Goal: Task Accomplishment & Management: Manage account settings

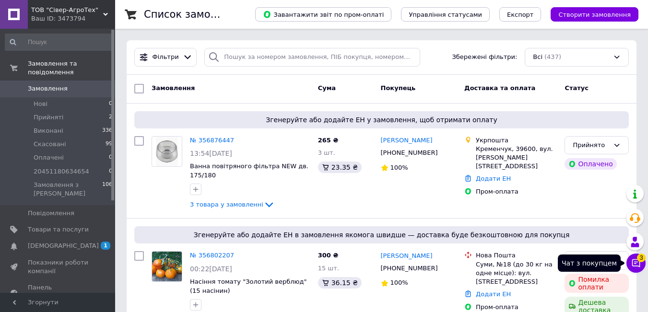
click at [634, 265] on icon at bounding box center [636, 263] width 10 height 10
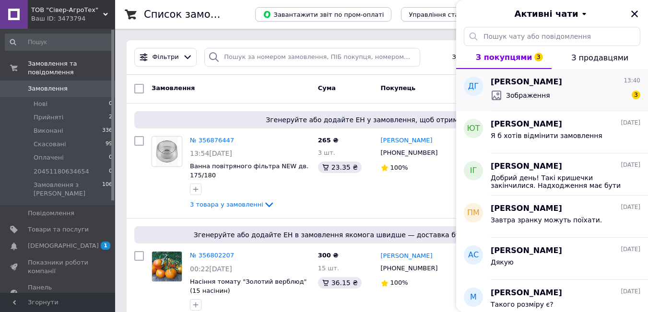
click at [536, 93] on span "Зображення" at bounding box center [528, 96] width 44 height 10
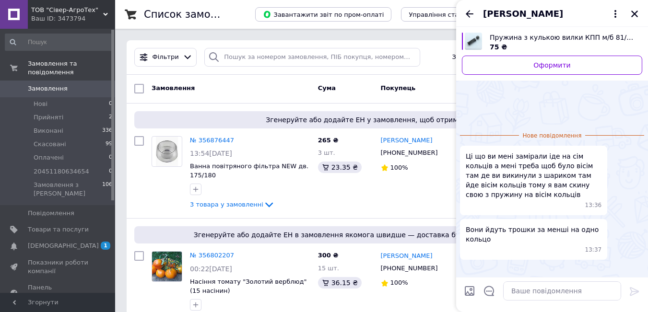
scroll to position [1204, 0]
click at [467, 265] on img at bounding box center [464, 269] width 8 height 8
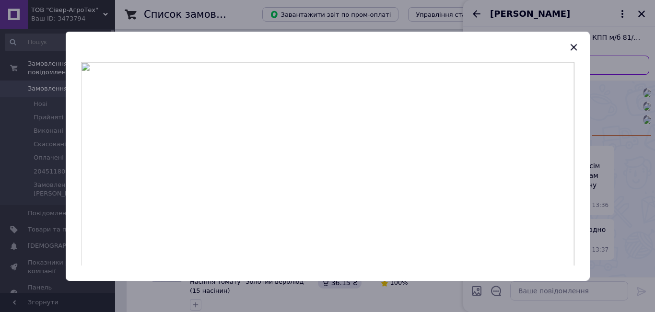
click at [293, 210] on img at bounding box center [327, 164] width 493 height 204
click at [320, 218] on img at bounding box center [327, 164] width 493 height 204
click at [337, 215] on img at bounding box center [327, 164] width 493 height 204
click at [295, 234] on img at bounding box center [327, 164] width 493 height 204
drag, startPoint x: 320, startPoint y: 241, endPoint x: 337, endPoint y: 245, distance: 17.2
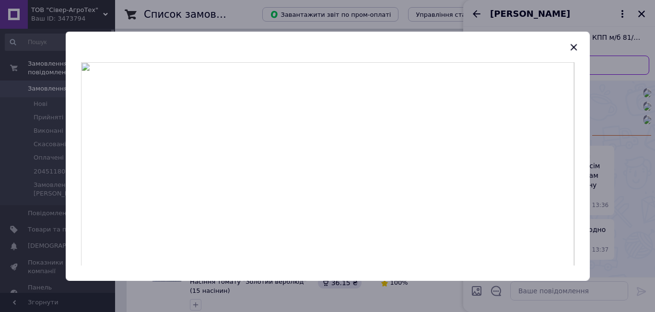
click at [321, 241] on img at bounding box center [327, 164] width 493 height 204
click at [344, 246] on img at bounding box center [327, 164] width 493 height 204
click at [573, 46] on icon "button" at bounding box center [574, 47] width 6 height 6
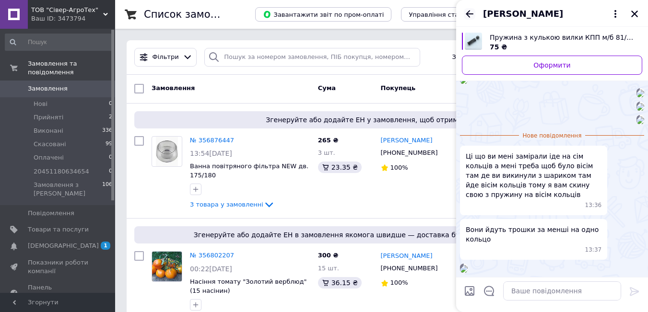
click at [466, 12] on icon "Назад" at bounding box center [470, 14] width 12 height 12
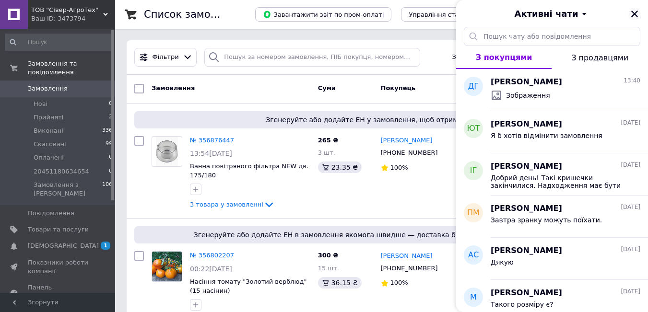
click at [637, 15] on icon "Закрити" at bounding box center [634, 14] width 9 height 9
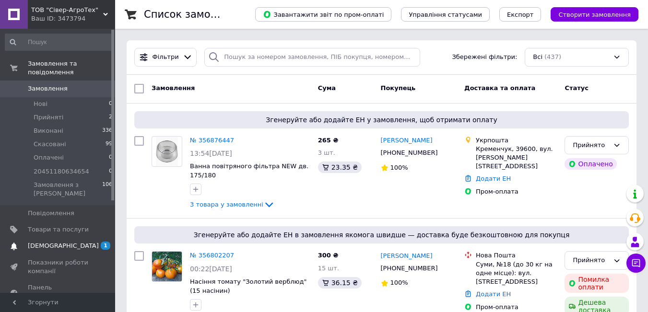
click at [42, 242] on span "[DEMOGRAPHIC_DATA]" at bounding box center [63, 246] width 71 height 9
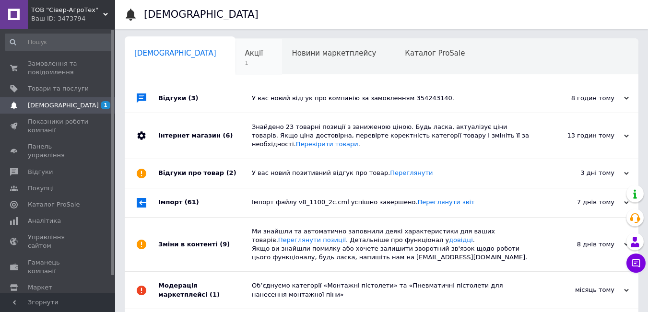
click at [245, 60] on span "1" at bounding box center [254, 62] width 18 height 7
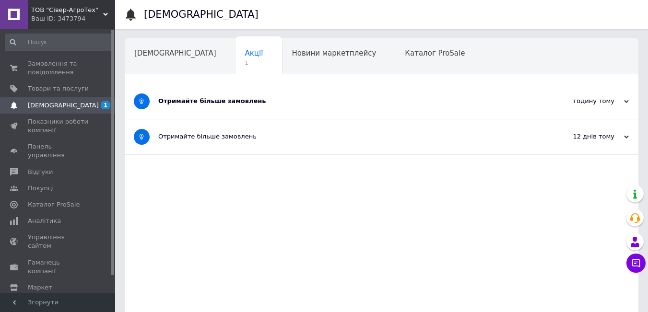
click at [228, 102] on div "Отримайте більше замовлень" at bounding box center [345, 101] width 374 height 9
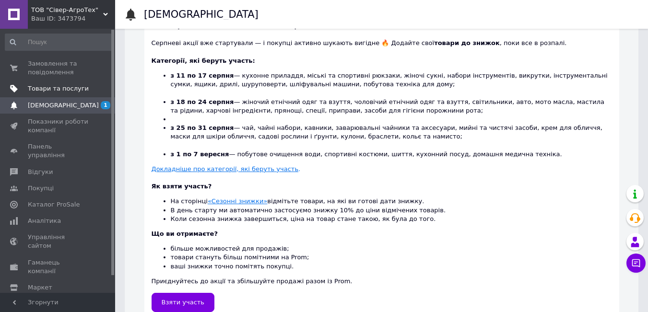
scroll to position [155, 0]
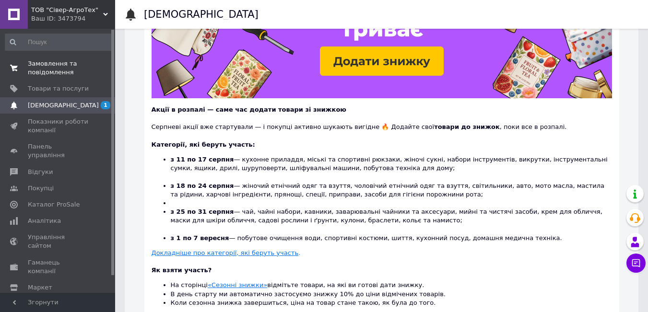
click at [33, 72] on span "Замовлення та повідомлення" at bounding box center [58, 67] width 61 height 17
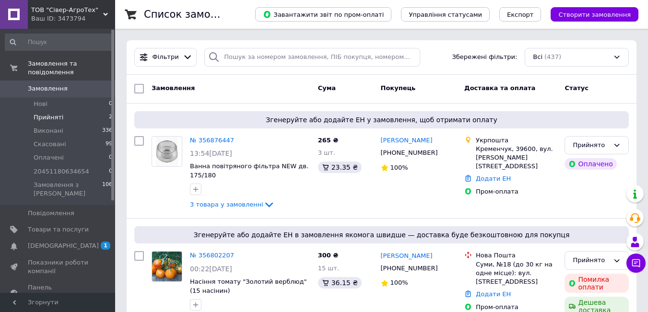
click at [52, 113] on span "Прийняті" at bounding box center [49, 117] width 30 height 9
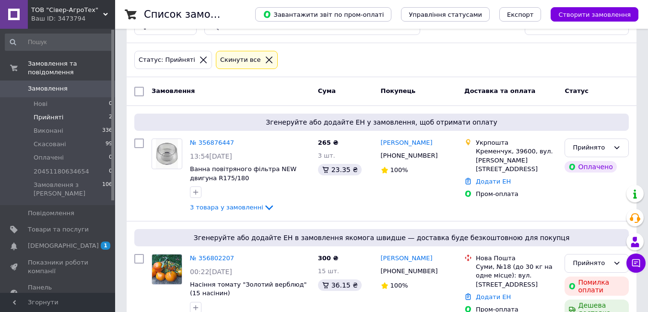
scroll to position [68, 0]
